Goal: Task Accomplishment & Management: Complete application form

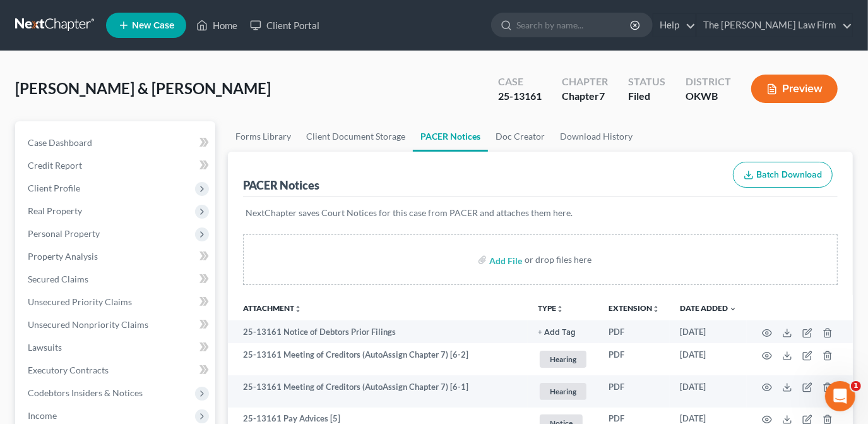
click at [164, 26] on span "New Case" at bounding box center [153, 25] width 42 height 9
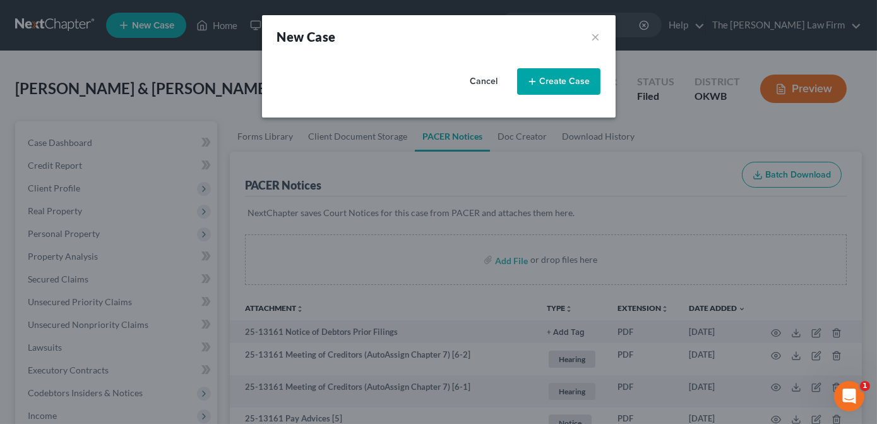
select select "65"
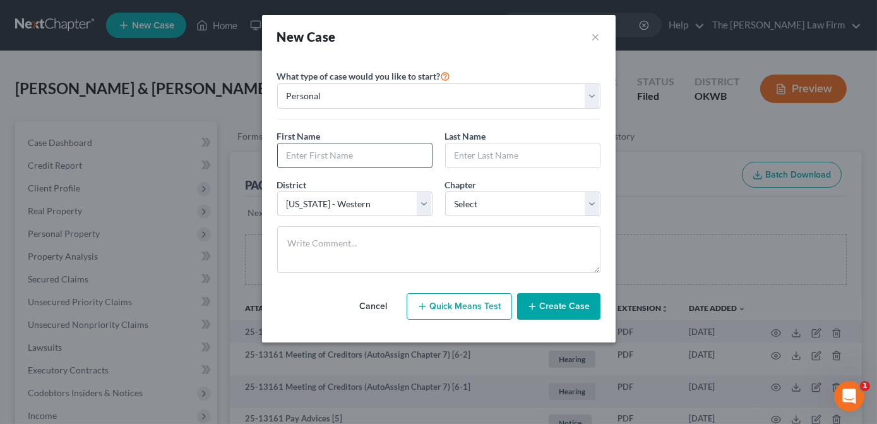
click at [354, 160] on input "text" at bounding box center [355, 155] width 154 height 24
type input "[PERSON_NAME]"
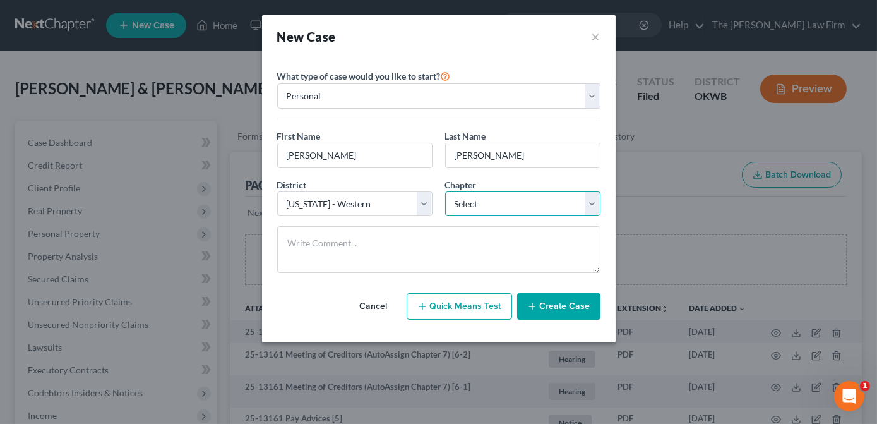
click at [478, 196] on select "Select 7 11 12 13" at bounding box center [522, 203] width 155 height 25
select select "0"
click at [445, 191] on select "Select 7 11 12 13" at bounding box center [522, 203] width 155 height 25
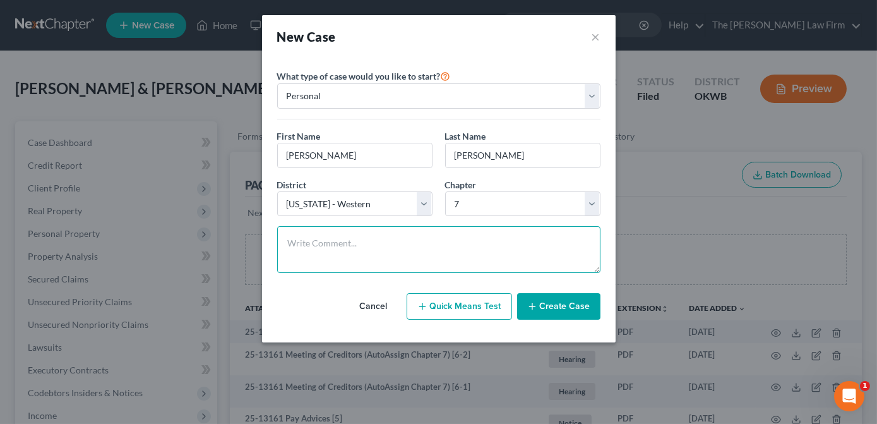
click at [421, 235] on textarea at bounding box center [438, 249] width 323 height 47
type textarea "F"
type textarea "Dist an Chp not yet confirmed. Client is starting with a phone consult this aft…"
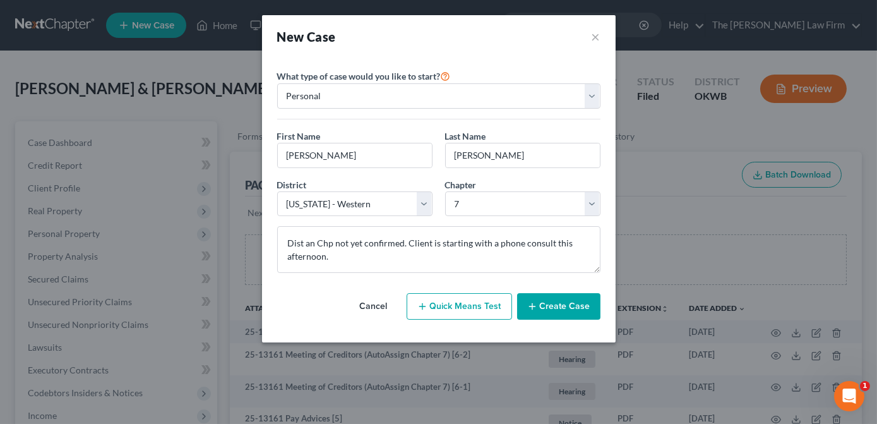
click at [539, 304] on button "Create Case" at bounding box center [558, 306] width 83 height 27
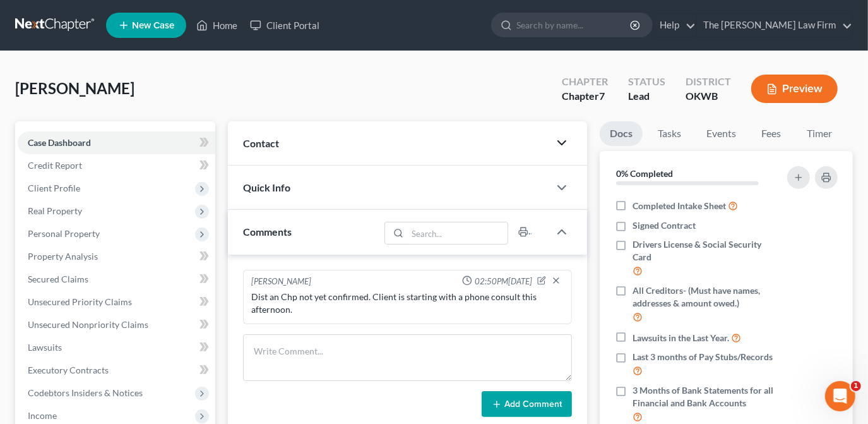
drag, startPoint x: 561, startPoint y: 145, endPoint x: 473, endPoint y: 159, distance: 88.9
click at [561, 145] on icon "button" at bounding box center [561, 142] width 15 height 15
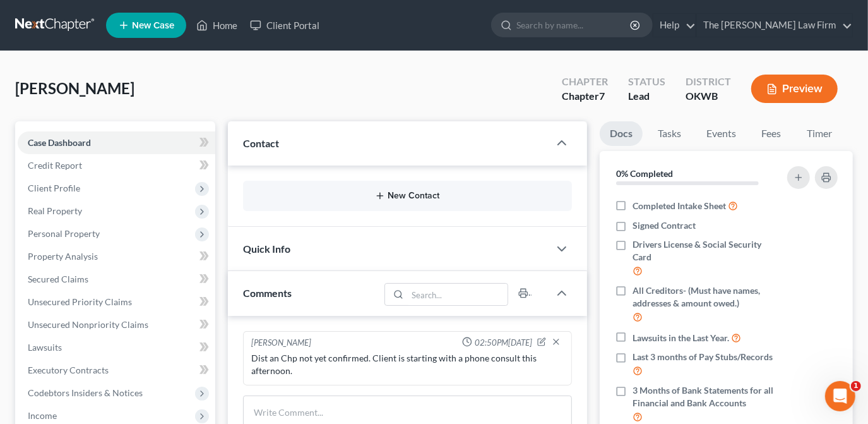
click at [393, 194] on button "New Contact" at bounding box center [407, 196] width 309 height 10
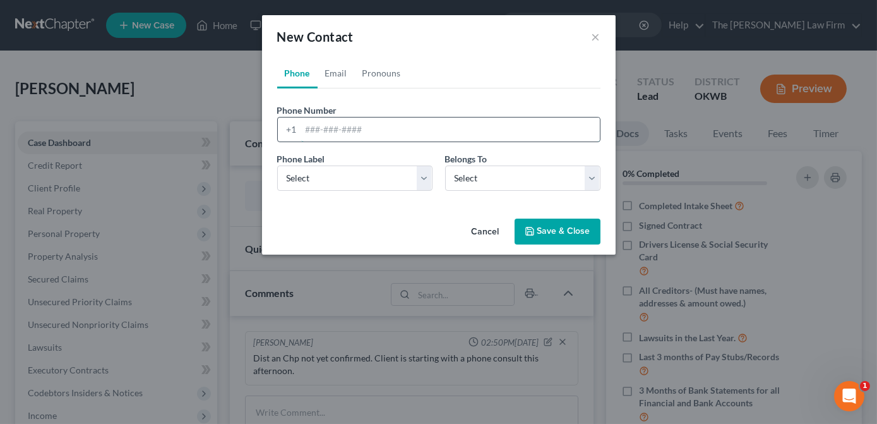
click at [338, 125] on input "tel" at bounding box center [450, 129] width 299 height 24
type input "[PHONE_NUMBER]"
drag, startPoint x: 372, startPoint y: 172, endPoint x: 372, endPoint y: 191, distance: 18.3
click at [372, 172] on select "Select Mobile Home Work Other" at bounding box center [354, 177] width 155 height 25
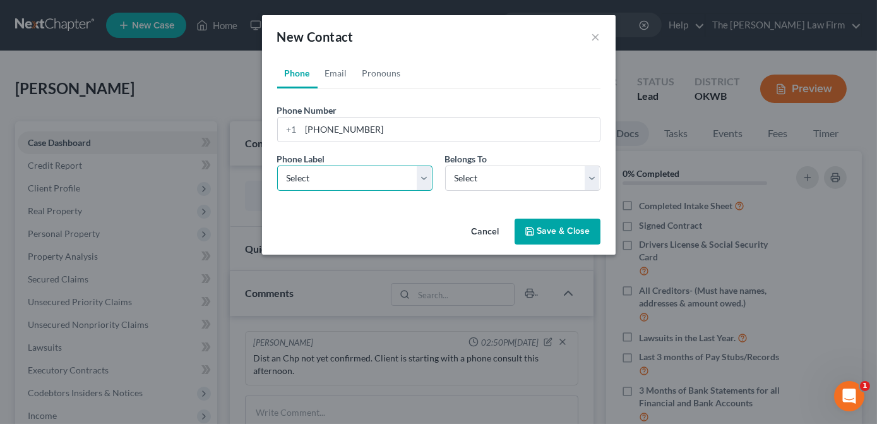
select select "0"
click at [277, 165] on select "Select Mobile Home Work Other" at bounding box center [354, 177] width 155 height 25
click at [467, 184] on select "Select Client Other" at bounding box center [522, 177] width 155 height 25
select select "0"
click at [445, 165] on select "Select Client Other" at bounding box center [522, 177] width 155 height 25
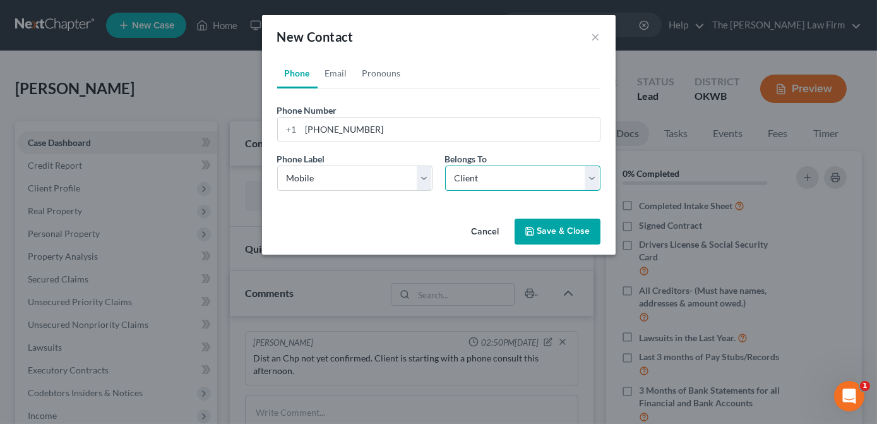
select select "0"
click at [340, 76] on link "Email" at bounding box center [336, 73] width 37 height 30
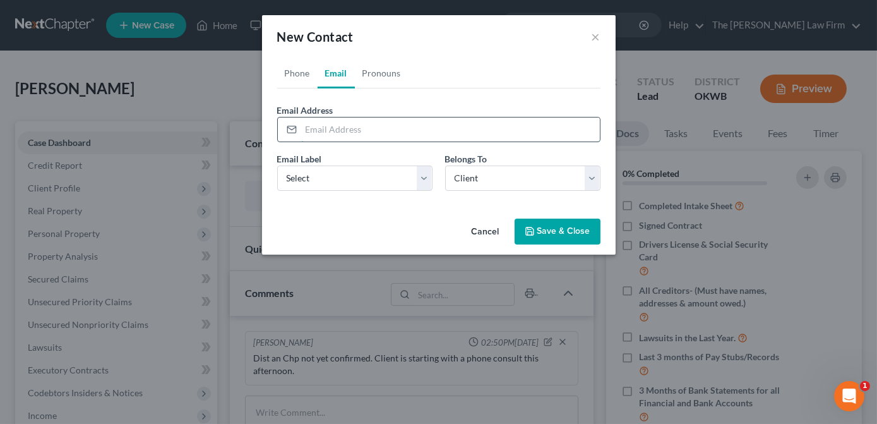
click at [359, 129] on input "email" at bounding box center [450, 129] width 299 height 24
paste input "[EMAIL_ADDRESS][PERSON_NAME][DOMAIN_NAME]"
type input "[EMAIL_ADDRESS][PERSON_NAME][DOMAIN_NAME]"
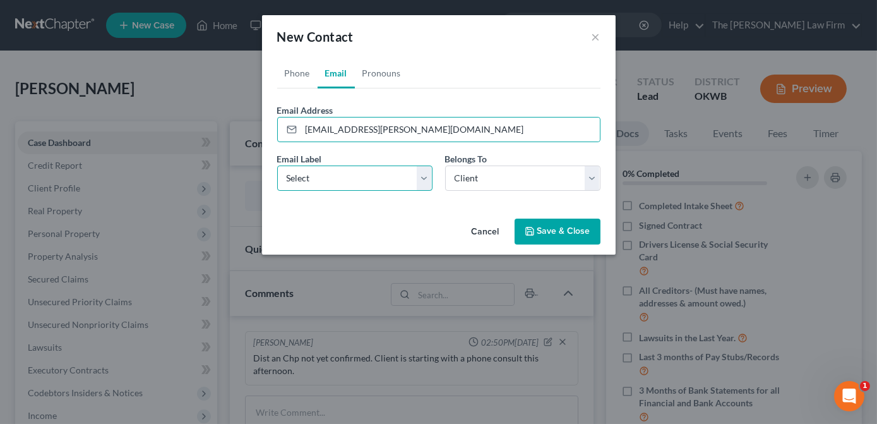
drag, startPoint x: 408, startPoint y: 181, endPoint x: 408, endPoint y: 191, distance: 10.1
click at [408, 181] on select "Select Home Work Other" at bounding box center [354, 177] width 155 height 25
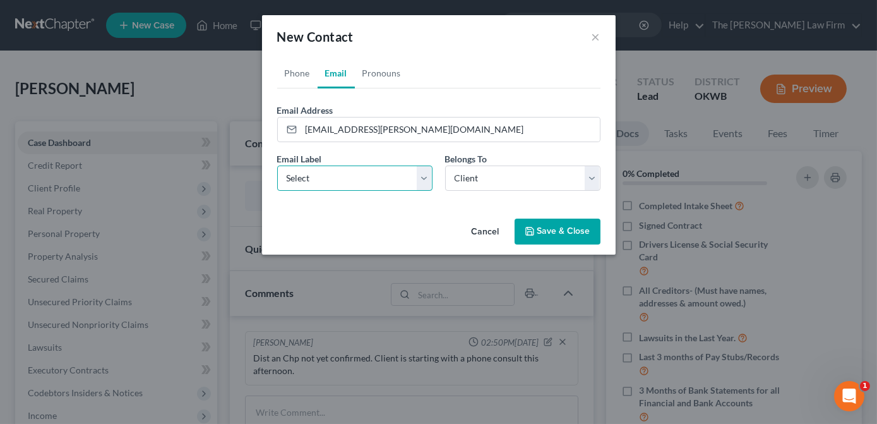
select select "0"
click at [277, 165] on select "Select Home Work Other" at bounding box center [354, 177] width 155 height 25
click at [532, 229] on icon "button" at bounding box center [530, 231] width 10 height 10
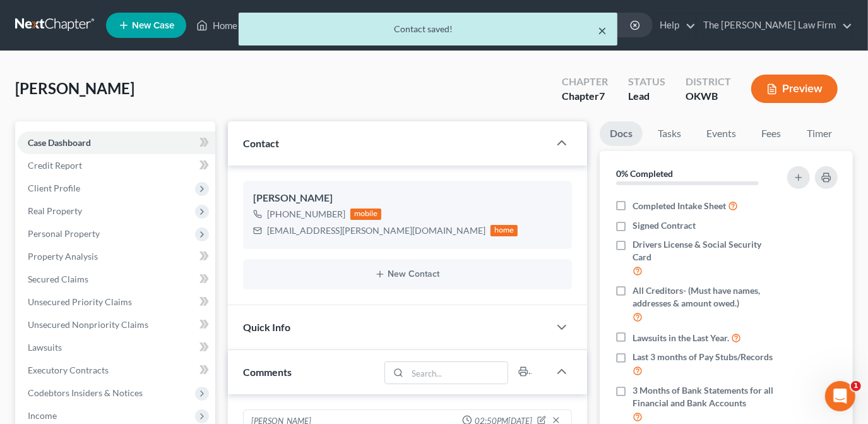
click at [604, 33] on button "×" at bounding box center [602, 30] width 9 height 15
